Goal: Transaction & Acquisition: Purchase product/service

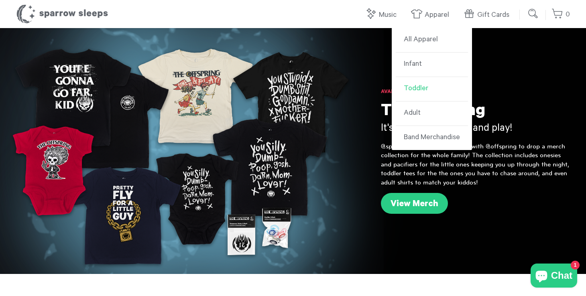
click at [410, 88] on link "Toddler" at bounding box center [432, 89] width 72 height 24
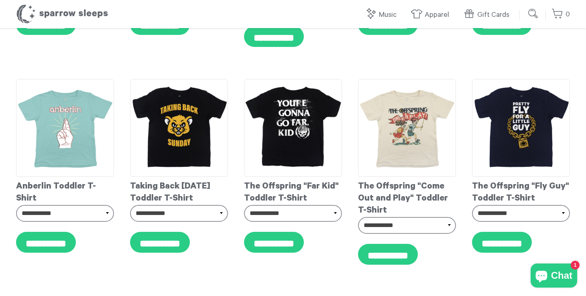
scroll to position [447, 0]
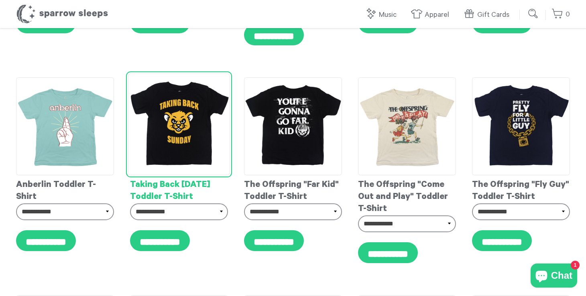
click at [179, 105] on img at bounding box center [179, 124] width 102 height 102
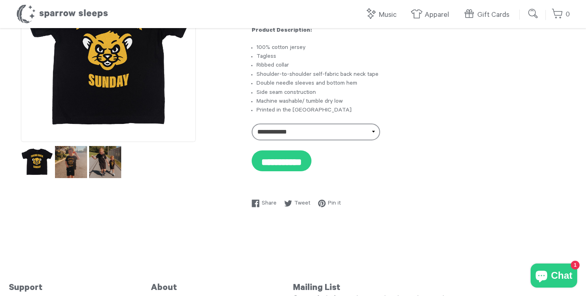
scroll to position [75, 0]
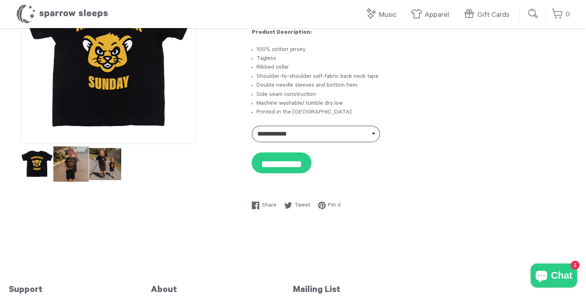
click at [75, 162] on img at bounding box center [70, 163] width 35 height 35
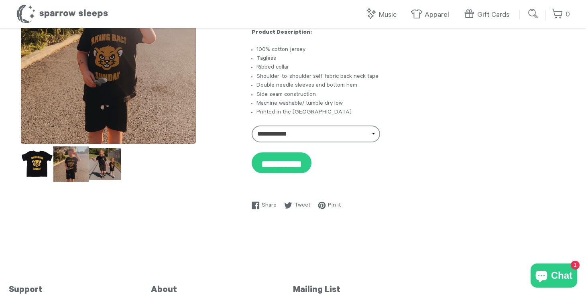
click at [66, 160] on img at bounding box center [70, 163] width 35 height 35
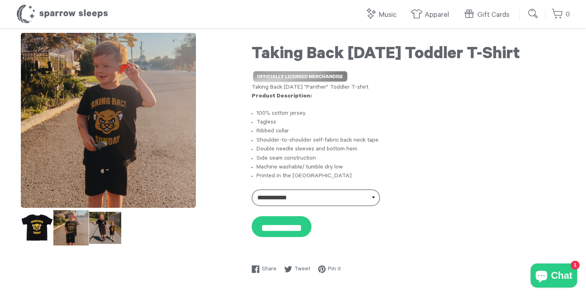
scroll to position [0, 0]
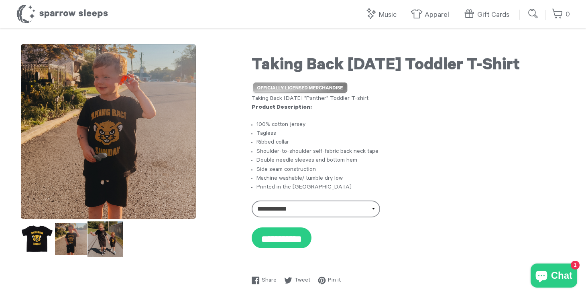
click at [108, 231] on img at bounding box center [104, 238] width 35 height 35
